Goal: Transaction & Acquisition: Purchase product/service

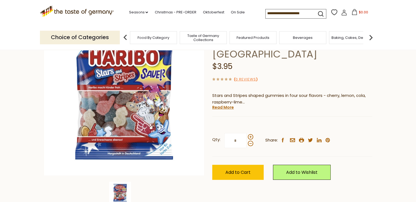
scroll to position [63, 0]
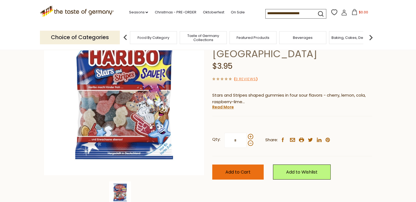
click at [230, 169] on span "Add to Cart" at bounding box center [238, 172] width 25 height 6
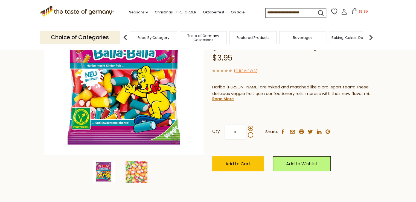
scroll to position [85, 0]
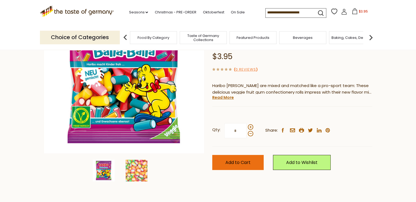
click at [244, 164] on span "Add to Cart" at bounding box center [238, 162] width 25 height 6
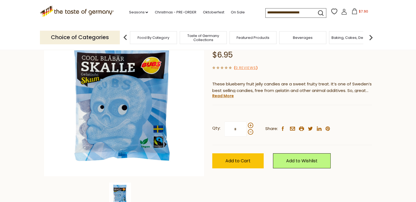
scroll to position [62, 0]
click at [238, 159] on span "Add to Cart" at bounding box center [238, 161] width 25 height 6
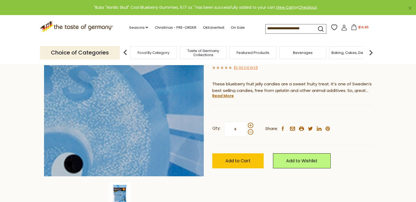
scroll to position [0, 0]
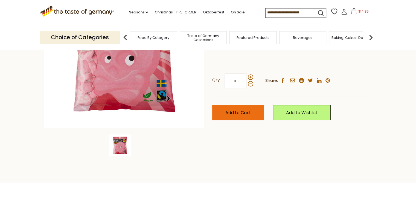
click at [242, 116] on button "Add to Cart" at bounding box center [237, 112] width 51 height 15
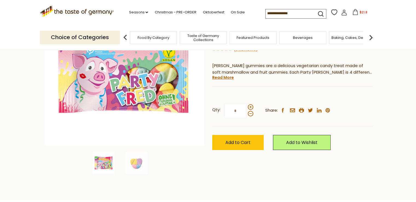
scroll to position [96, 0]
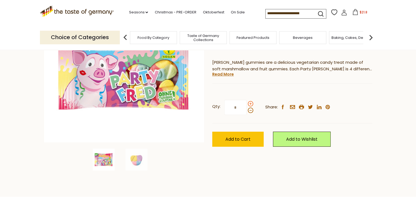
click at [252, 102] on span at bounding box center [250, 103] width 5 height 5
click at [247, 102] on input "*" at bounding box center [235, 107] width 22 height 15
click at [252, 102] on span at bounding box center [250, 103] width 5 height 5
click at [247, 102] on input "*" at bounding box center [235, 107] width 22 height 15
click at [251, 113] on span at bounding box center [250, 110] width 5 height 5
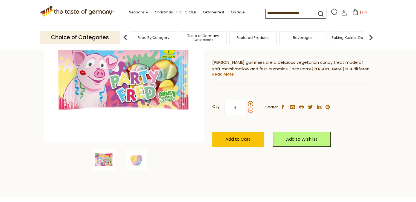
click at [247, 113] on input "*" at bounding box center [235, 107] width 22 height 15
click at [251, 113] on span at bounding box center [250, 110] width 5 height 5
click at [247, 113] on input "*" at bounding box center [235, 107] width 22 height 15
click at [252, 104] on span at bounding box center [250, 103] width 5 height 5
click at [247, 104] on input "*" at bounding box center [235, 107] width 22 height 15
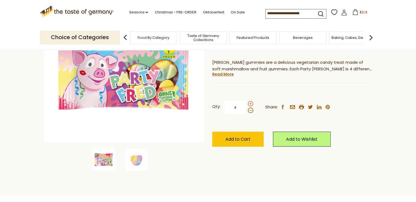
type input "*"
click at [248, 135] on button "Add to Cart" at bounding box center [237, 139] width 51 height 15
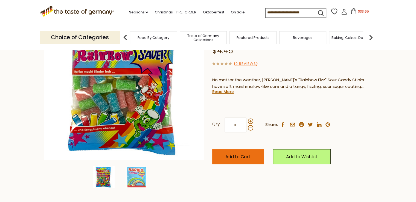
scroll to position [79, 0]
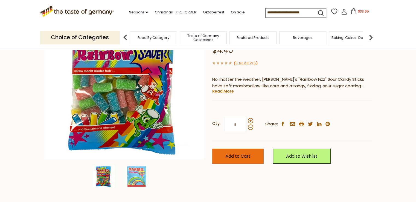
click at [246, 156] on span "Add to Cart" at bounding box center [238, 156] width 25 height 6
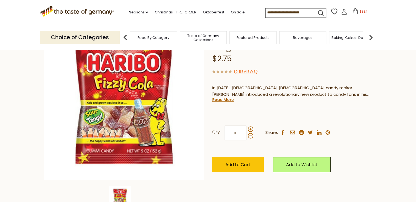
scroll to position [59, 0]
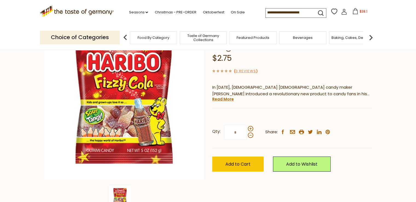
click at [241, 163] on span "Add to Cart" at bounding box center [238, 164] width 25 height 6
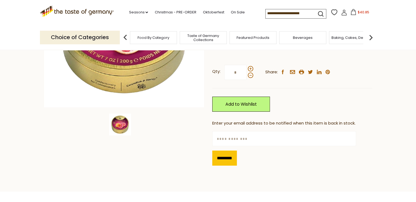
scroll to position [131, 0]
click at [241, 137] on input "text" at bounding box center [284, 138] width 144 height 15
type input "*"
type input "**********"
click at [226, 152] on input "*********" at bounding box center [224, 158] width 25 height 15
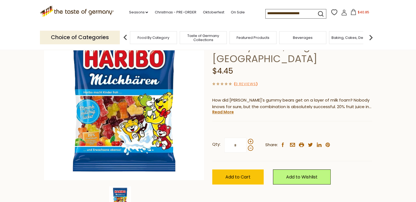
scroll to position [59, 0]
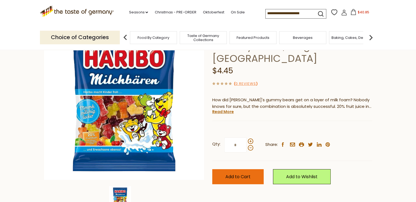
click at [248, 177] on span "Add to Cart" at bounding box center [238, 177] width 25 height 6
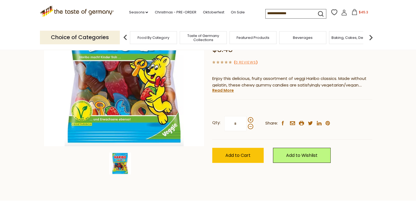
scroll to position [96, 0]
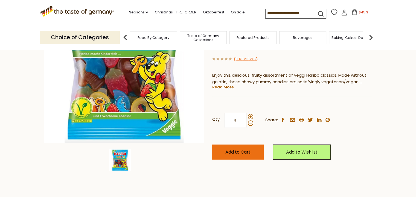
click at [232, 149] on span "Add to Cart" at bounding box center [238, 152] width 25 height 6
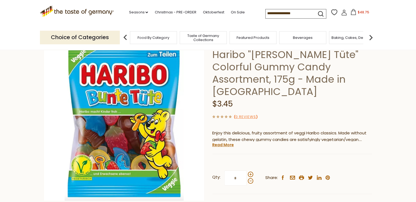
scroll to position [0, 0]
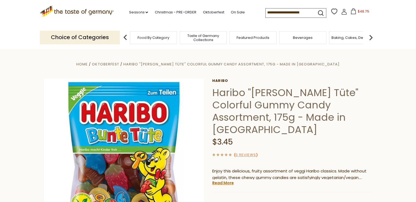
click at [98, 11] on icon at bounding box center [77, 10] width 74 height 9
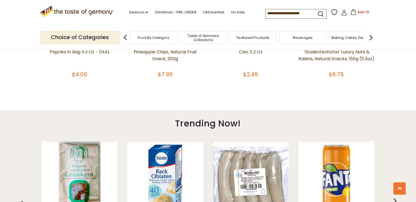
scroll to position [353, 0]
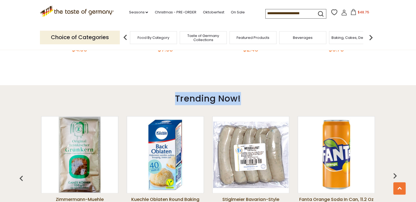
drag, startPoint x: 413, startPoint y: 78, endPoint x: 413, endPoint y: 86, distance: 7.9
click at [413, 86] on main "1 2 3 4 Lots of new plant-based food options to discover! Free Shipping Starts …" at bounding box center [208, 171] width 416 height 925
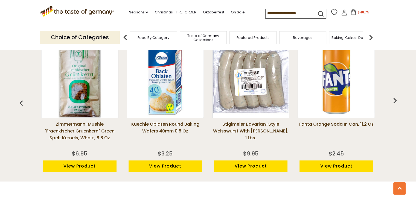
scroll to position [429, 0]
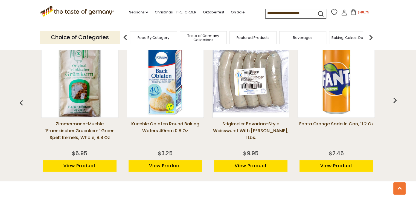
click at [283, 15] on input at bounding box center [289, 13] width 46 height 8
type input "*******"
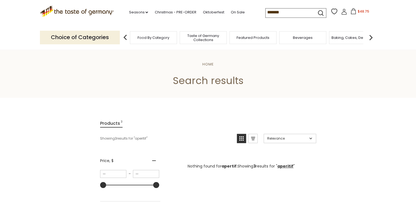
click at [283, 15] on input "*******" at bounding box center [289, 12] width 46 height 8
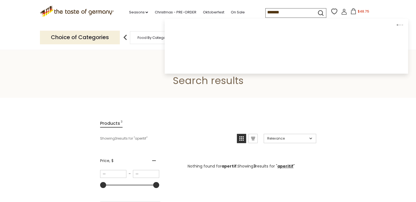
drag, startPoint x: 0, startPoint y: 0, endPoint x: 283, endPoint y: 15, distance: 283.1
click at [283, 15] on input "*******" at bounding box center [289, 12] width 46 height 8
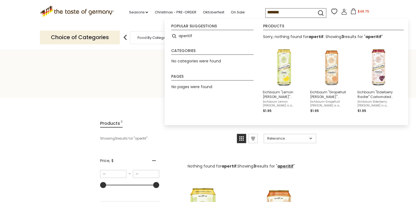
click at [283, 15] on input "*******" at bounding box center [289, 12] width 46 height 8
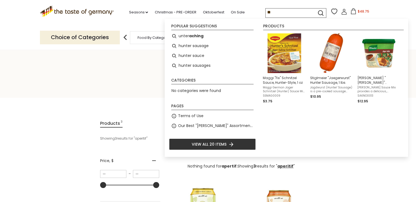
type input "*"
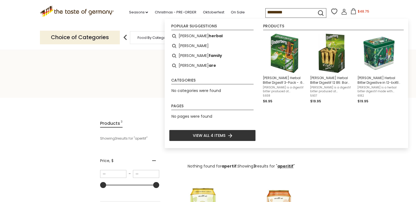
type input "*********"
click at [220, 135] on span "View all 4 items" at bounding box center [209, 135] width 33 height 6
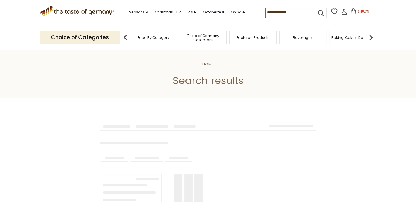
type input "*********"
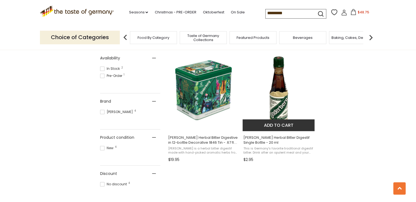
scroll to position [226, 0]
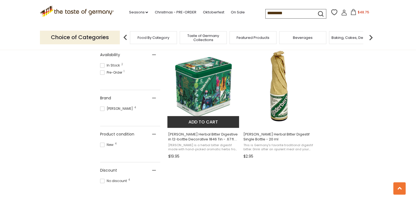
click at [197, 125] on button "Add to cart" at bounding box center [204, 122] width 72 height 12
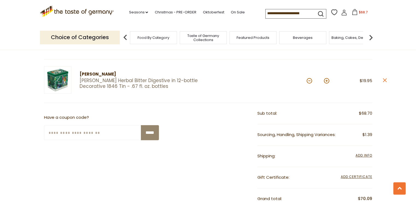
scroll to position [452, 0]
click at [358, 152] on span "Add Info" at bounding box center [364, 154] width 16 height 5
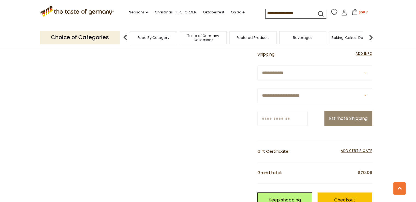
scroll to position [553, 0]
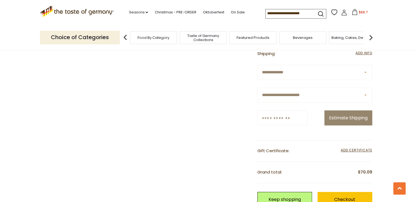
click at [314, 99] on select "**********" at bounding box center [315, 95] width 115 height 15
select select "**"
click at [258, 88] on select "**********" at bounding box center [315, 95] width 115 height 15
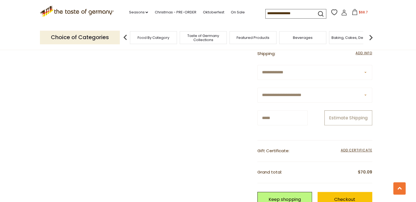
type input "*****"
click at [334, 117] on button "Estimate Shipping" at bounding box center [349, 117] width 48 height 15
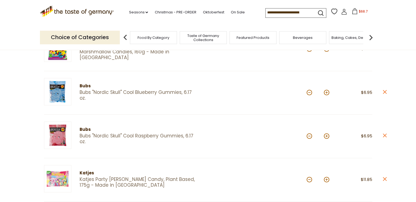
scroll to position [0, 0]
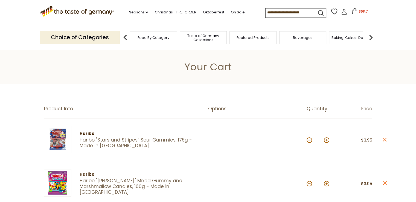
click at [269, 12] on input at bounding box center [289, 12] width 46 height 8
type input "******"
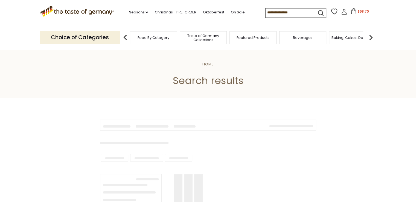
type input "******"
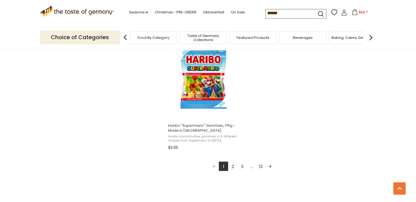
scroll to position [947, 0]
click at [270, 165] on link "Next page" at bounding box center [269, 165] width 9 height 9
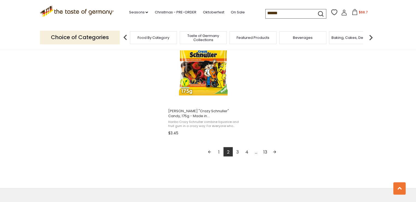
scroll to position [978, 0]
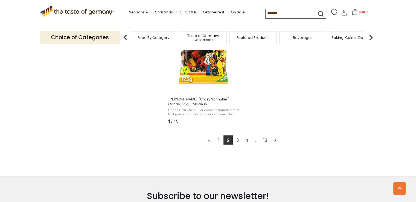
click at [238, 141] on link "3" at bounding box center [237, 139] width 9 height 9
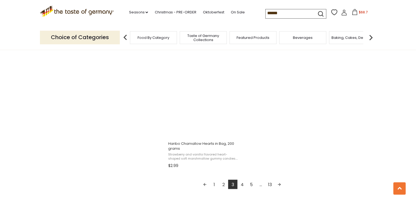
scroll to position [935, 0]
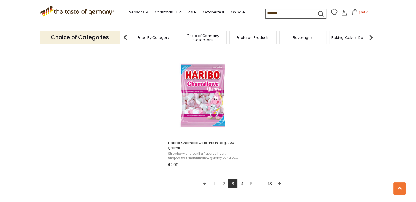
click at [242, 185] on link "4" at bounding box center [242, 183] width 9 height 9
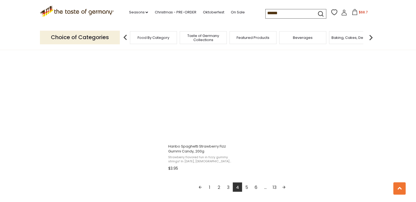
scroll to position [932, 0]
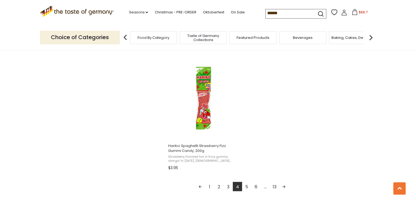
click at [246, 187] on link "5" at bounding box center [246, 186] width 9 height 9
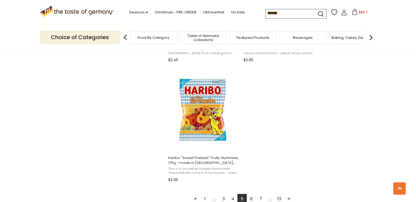
scroll to position [981, 0]
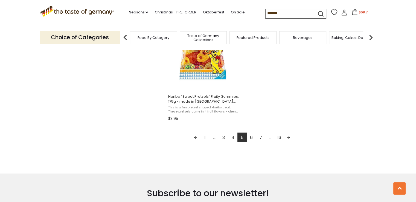
click at [250, 138] on link "6" at bounding box center [251, 136] width 9 height 9
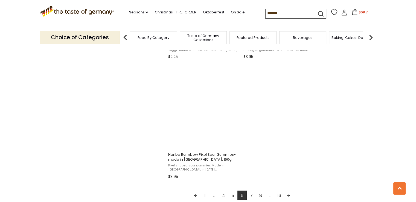
scroll to position [952, 0]
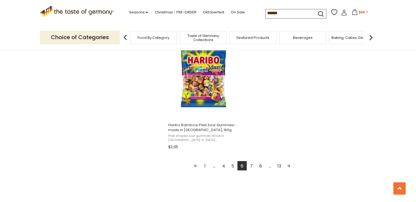
click at [252, 167] on link "7" at bounding box center [251, 165] width 9 height 9
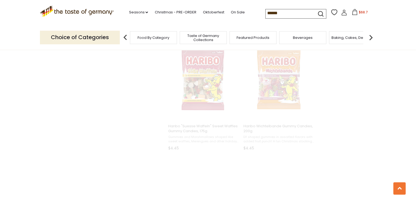
scroll to position [9, 0]
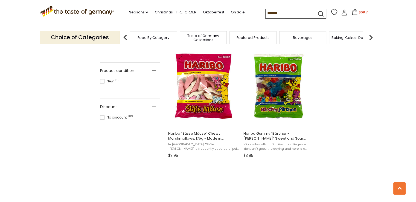
scroll to position [347, 0]
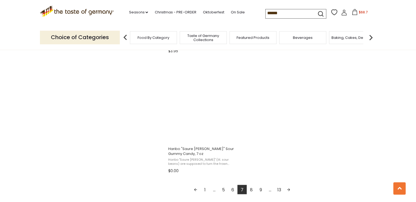
scroll to position [929, 0]
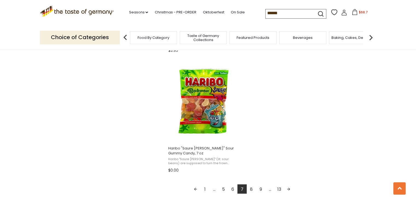
click at [287, 190] on link "Next page" at bounding box center [288, 188] width 9 height 9
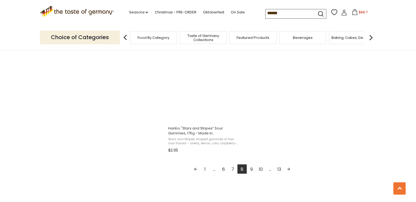
scroll to position [949, 0]
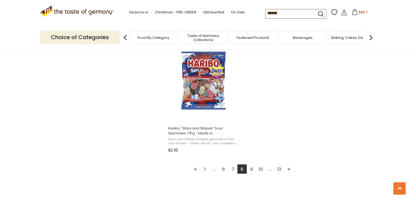
click at [287, 167] on link "Next page" at bounding box center [288, 168] width 9 height 9
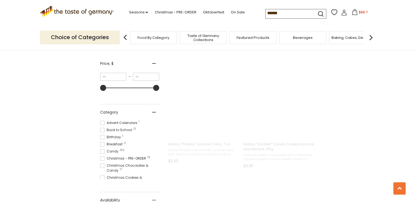
scroll to position [0, 0]
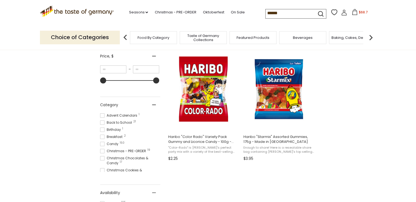
scroll to position [105, 0]
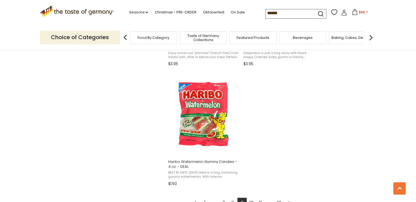
scroll to position [983, 0]
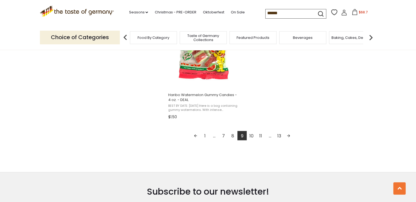
click at [251, 136] on link "10" at bounding box center [251, 135] width 9 height 9
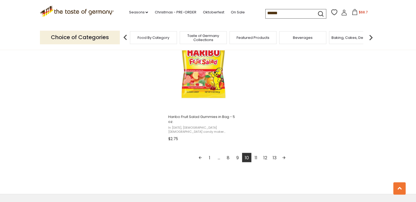
scroll to position [961, 0]
click at [256, 155] on link "11" at bounding box center [256, 156] width 9 height 9
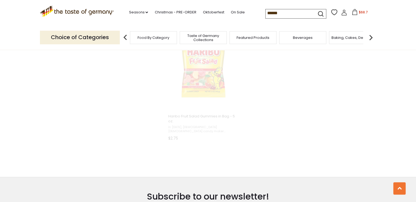
scroll to position [304, 0]
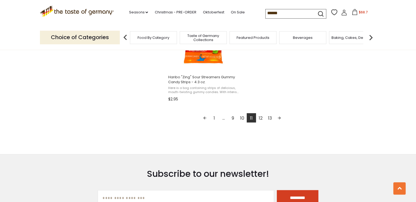
scroll to position [1001, 0]
click at [280, 118] on link "Next page" at bounding box center [279, 117] width 9 height 9
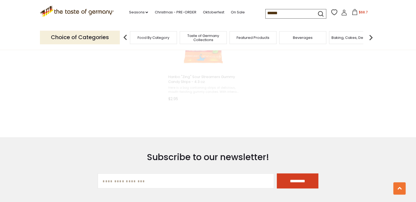
scroll to position [406, 0]
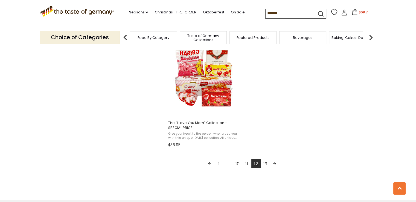
scroll to position [955, 0]
click at [275, 163] on link "Next page" at bounding box center [274, 163] width 9 height 9
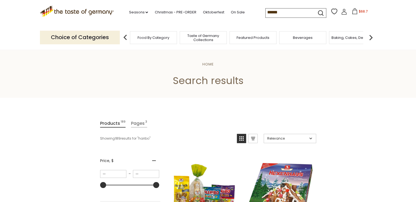
click at [255, 33] on div "Featured Products" at bounding box center [253, 37] width 47 height 13
click at [254, 38] on span "Featured Products" at bounding box center [253, 38] width 33 height 4
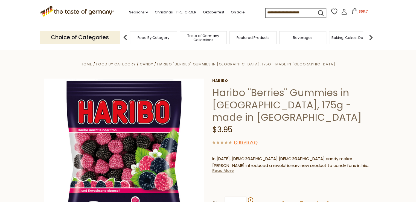
click at [224, 168] on link "Read More" at bounding box center [223, 170] width 22 height 5
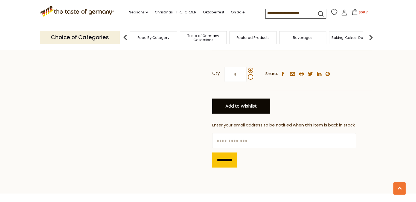
scroll to position [252, 0]
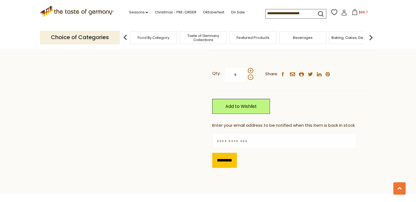
click at [239, 133] on input "text" at bounding box center [284, 140] width 144 height 15
type input "**********"
click at [227, 153] on input "*********" at bounding box center [224, 160] width 25 height 15
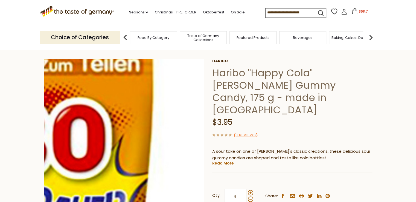
scroll to position [24, 0]
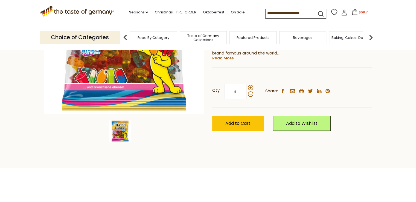
scroll to position [126, 0]
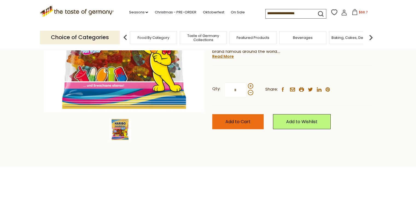
click at [250, 120] on span "Add to Cart" at bounding box center [238, 122] width 25 height 6
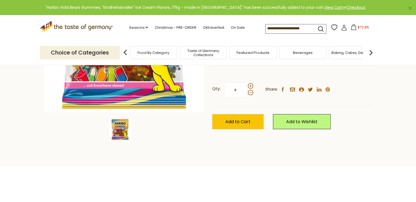
click at [95, 28] on icon ".st0{fill:#EDD300;} .st1{fill:#D33E21;}" at bounding box center [77, 26] width 74 height 11
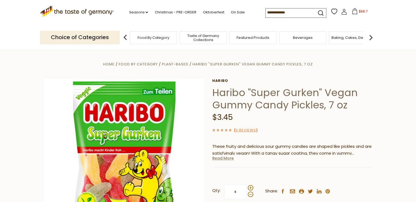
click at [221, 160] on link "Read More" at bounding box center [223, 157] width 22 height 5
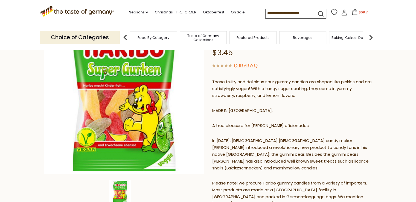
scroll to position [65, 0]
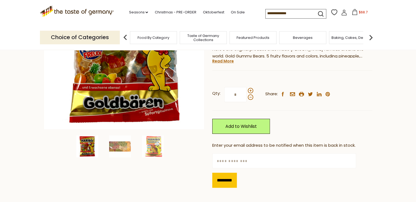
scroll to position [149, 0]
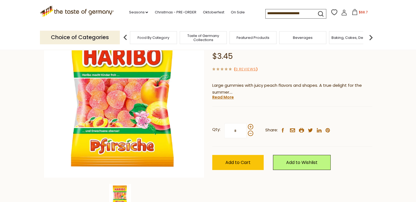
scroll to position [61, 0]
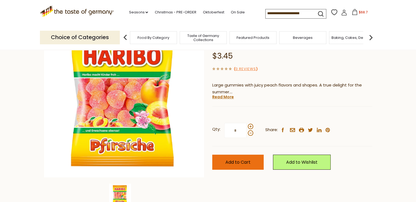
click at [247, 162] on span "Add to Cart" at bounding box center [238, 162] width 25 height 6
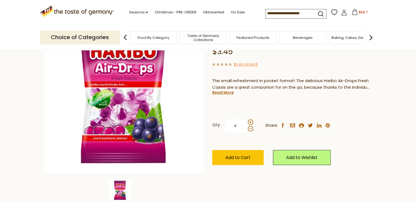
scroll to position [66, 0]
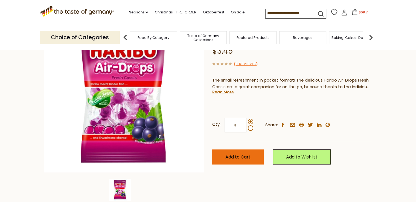
click at [229, 160] on span "Add to Cart" at bounding box center [238, 157] width 25 height 6
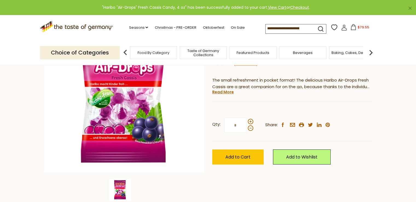
click at [278, 30] on input at bounding box center [289, 28] width 46 height 8
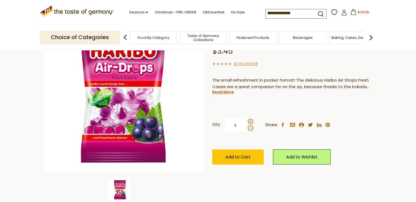
type input "**********"
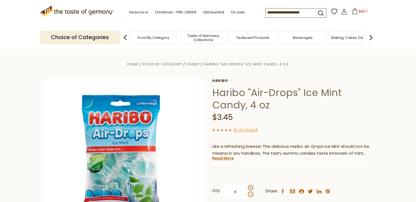
drag, startPoint x: 352, startPoint y: 11, endPoint x: 390, endPoint y: 15, distance: 38.2
click at [390, 15] on section ".st0{fill:#EDD300;} .st1{fill:#D33E21;} .st0{fill:#EDD300;} .st1{fill:#D33E21;}…" at bounding box center [208, 12] width 416 height 25
drag, startPoint x: 360, startPoint y: 11, endPoint x: 373, endPoint y: 13, distance: 12.7
click at [373, 13] on div "Compare Compare up to 4 items: Clear Selection Compare search_icon" at bounding box center [320, 12] width 111 height 11
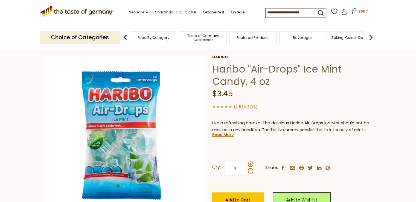
scroll to position [24, 0]
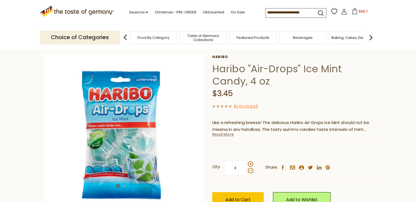
click at [220, 134] on link "Read More" at bounding box center [223, 134] width 22 height 5
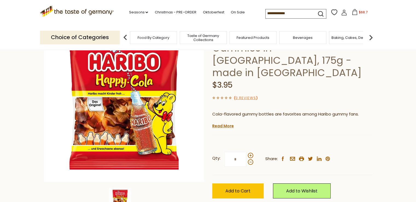
scroll to position [57, 0]
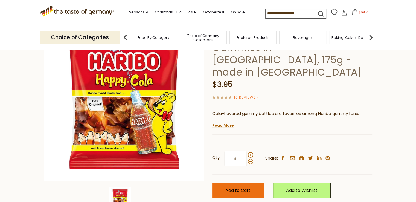
click at [225, 183] on button "Add to Cart" at bounding box center [237, 190] width 51 height 15
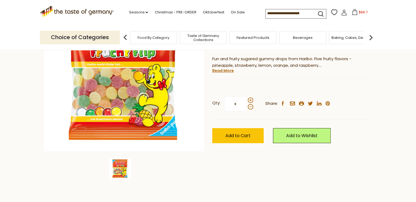
scroll to position [88, 0]
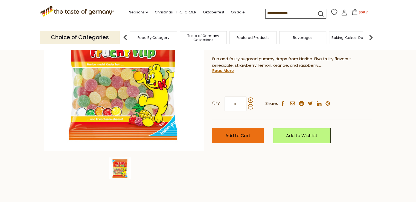
click at [227, 139] on button "Add to Cart" at bounding box center [237, 135] width 51 height 15
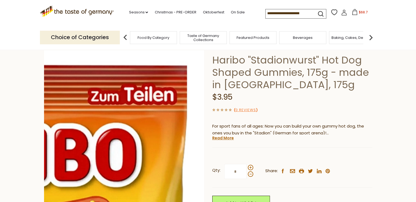
scroll to position [36, 0]
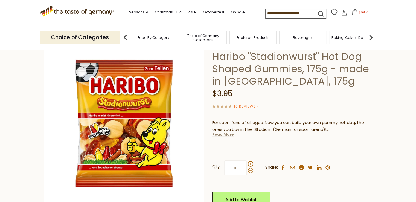
click at [225, 134] on link "Read More" at bounding box center [223, 134] width 22 height 5
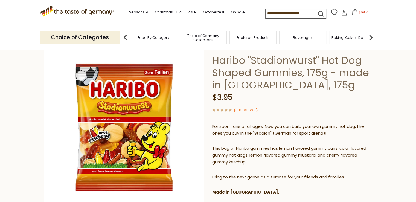
scroll to position [32, 0]
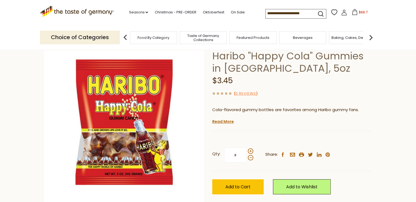
scroll to position [24, 0]
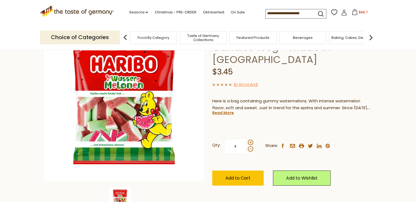
scroll to position [59, 0]
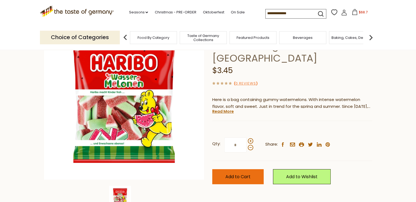
click at [222, 172] on button "Add to Cart" at bounding box center [237, 176] width 51 height 15
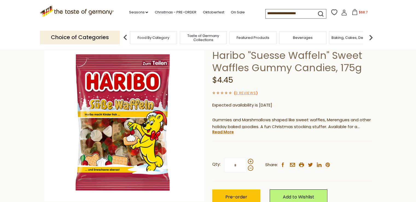
scroll to position [37, 0]
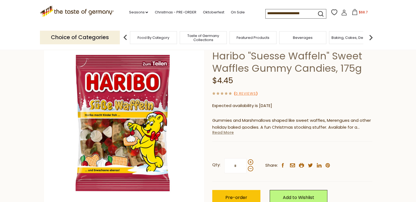
click at [218, 133] on link "Read More" at bounding box center [223, 132] width 22 height 5
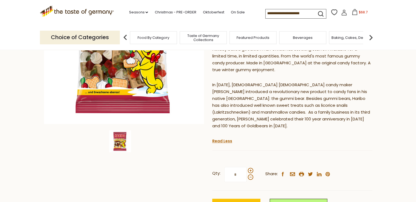
scroll to position [0, 0]
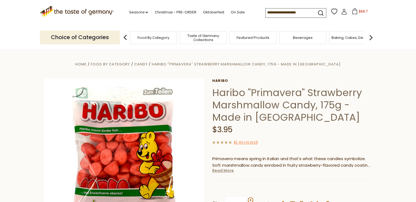
click at [227, 171] on link "Read More" at bounding box center [223, 170] width 22 height 5
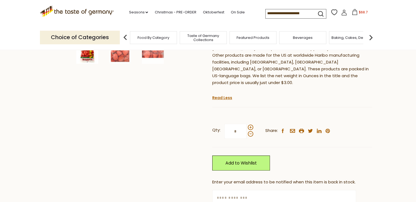
scroll to position [205, 0]
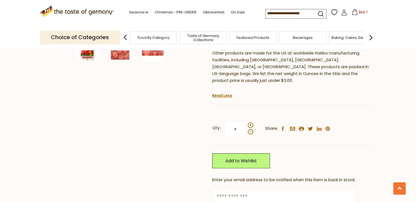
click at [260, 188] on input "text" at bounding box center [284, 195] width 144 height 15
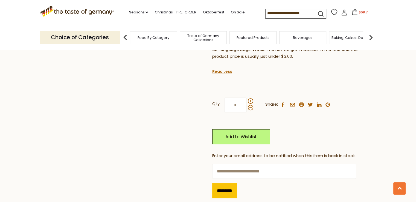
scroll to position [232, 0]
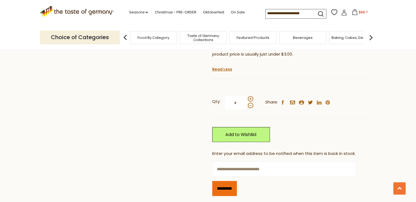
type input "**********"
click at [234, 182] on input "*********" at bounding box center [224, 188] width 25 height 15
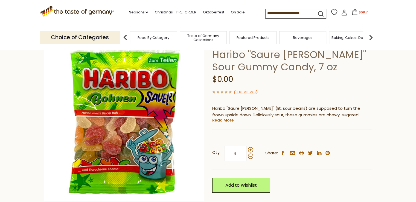
scroll to position [38, 0]
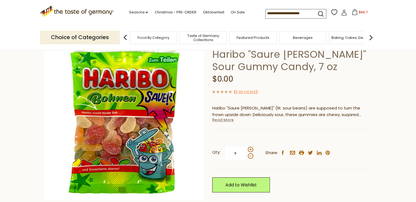
click at [228, 122] on link "Read More" at bounding box center [223, 119] width 22 height 5
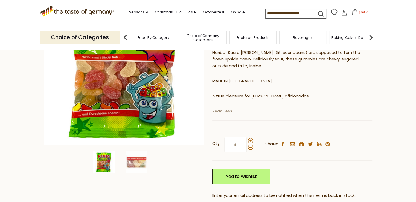
scroll to position [93, 0]
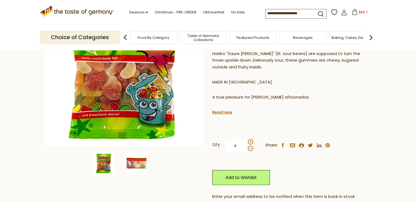
click at [140, 162] on img at bounding box center [137, 163] width 22 height 22
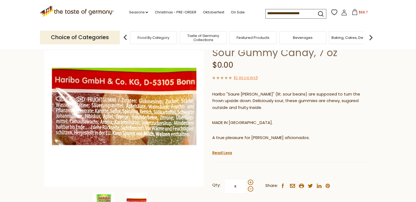
scroll to position [52, 0]
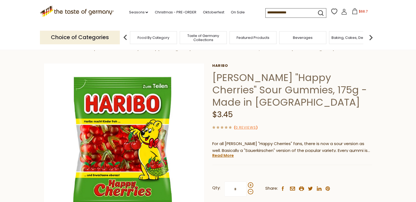
scroll to position [15, 0]
click at [218, 156] on link "Read More" at bounding box center [223, 154] width 22 height 5
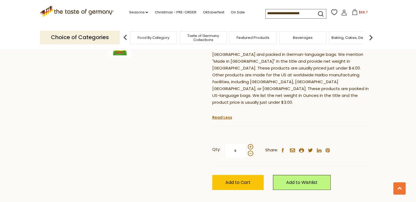
scroll to position [218, 0]
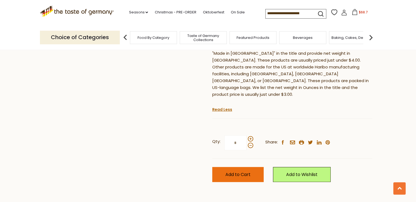
click at [234, 167] on button "Add to Cart" at bounding box center [237, 174] width 51 height 15
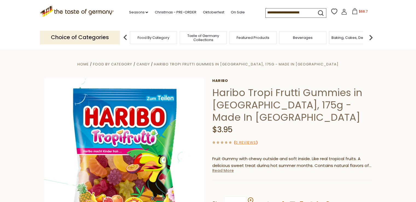
click at [224, 168] on link "Read More" at bounding box center [223, 170] width 22 height 5
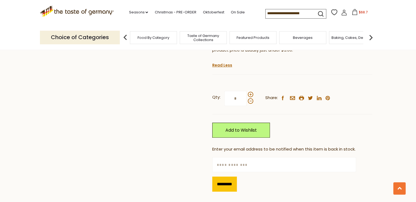
scroll to position [264, 0]
click at [235, 157] on input "text" at bounding box center [284, 164] width 144 height 15
type input "**********"
click at [232, 176] on input "*********" at bounding box center [224, 183] width 25 height 15
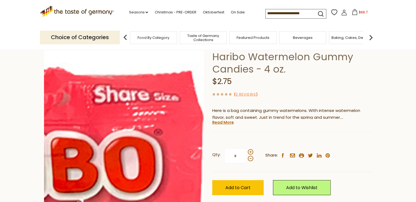
scroll to position [37, 0]
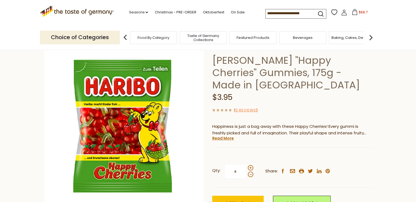
scroll to position [31, 0]
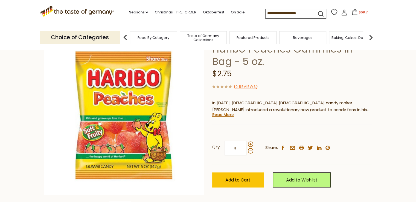
scroll to position [41, 0]
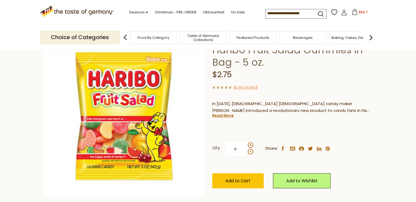
scroll to position [44, 0]
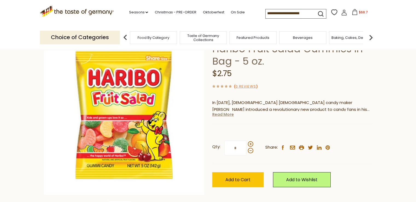
click at [226, 114] on link "Read More" at bounding box center [223, 114] width 22 height 5
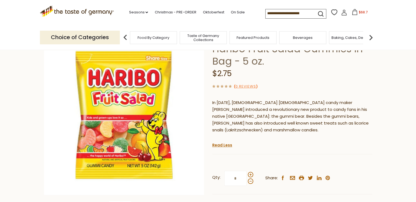
scroll to position [118, 0]
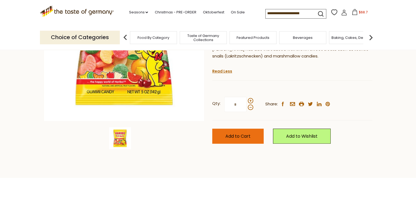
click at [244, 133] on span "Add to Cart" at bounding box center [238, 136] width 25 height 6
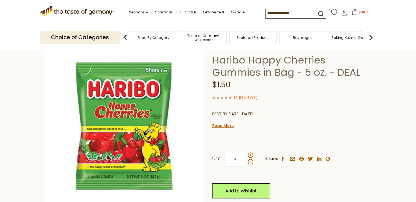
scroll to position [33, 0]
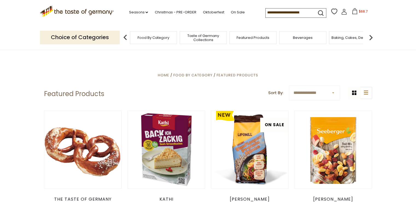
click at [198, 34] on span "Taste of Germany Collections" at bounding box center [203, 38] width 44 height 8
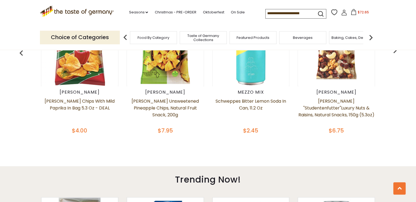
scroll to position [1003, 0]
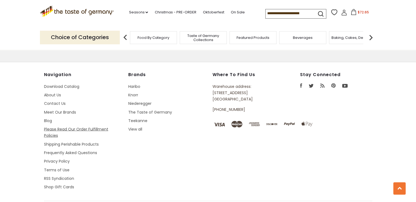
click at [95, 126] on link "Please Read Our Order Fulfillment Policies" at bounding box center [76, 132] width 64 height 12
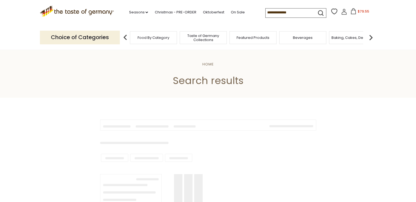
type input "**********"
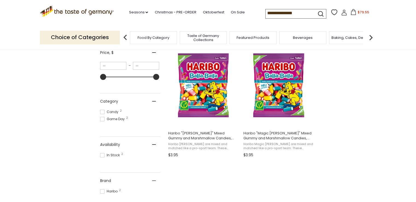
scroll to position [108, 0]
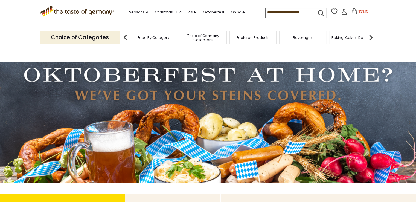
click at [365, 12] on span "$93.15" at bounding box center [364, 11] width 10 height 5
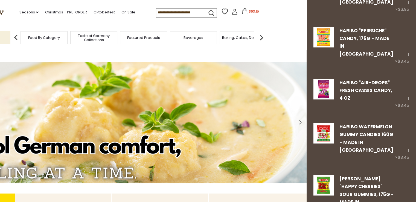
scroll to position [737, 0]
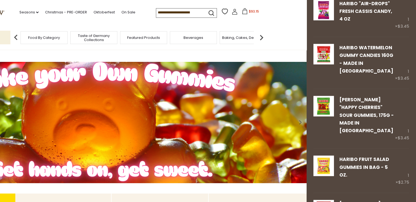
click at [292, 14] on section ".st0{fill:#EDD300;} .st1{fill:#D33E21;} .st0{fill:#EDD300;} .st1{fill:#D33E21;}…" at bounding box center [99, 12] width 416 height 25
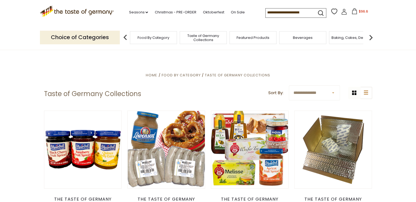
click at [372, 41] on img at bounding box center [371, 37] width 11 height 11
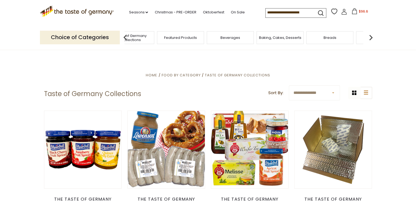
click at [371, 37] on img at bounding box center [371, 37] width 11 height 11
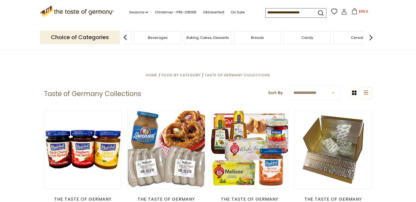
click at [371, 37] on img at bounding box center [371, 37] width 11 height 11
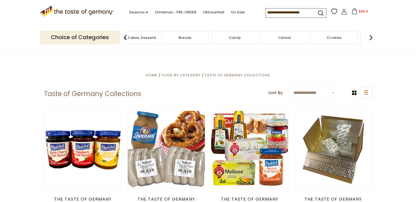
click at [230, 41] on div "Candy" at bounding box center [234, 37] width 47 height 13
click at [237, 36] on span "Candy" at bounding box center [235, 38] width 12 height 4
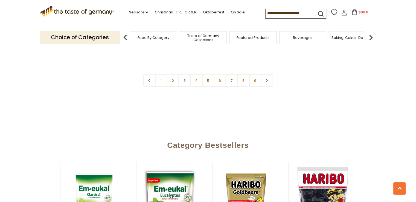
scroll to position [1325, 0]
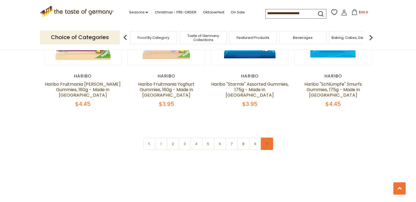
click at [272, 138] on link at bounding box center [267, 144] width 12 height 12
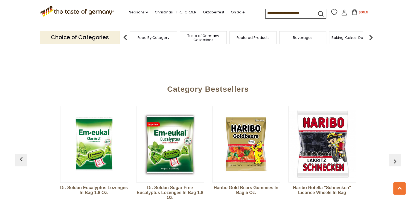
scroll to position [1457, 0]
